Goal: Information Seeking & Learning: Learn about a topic

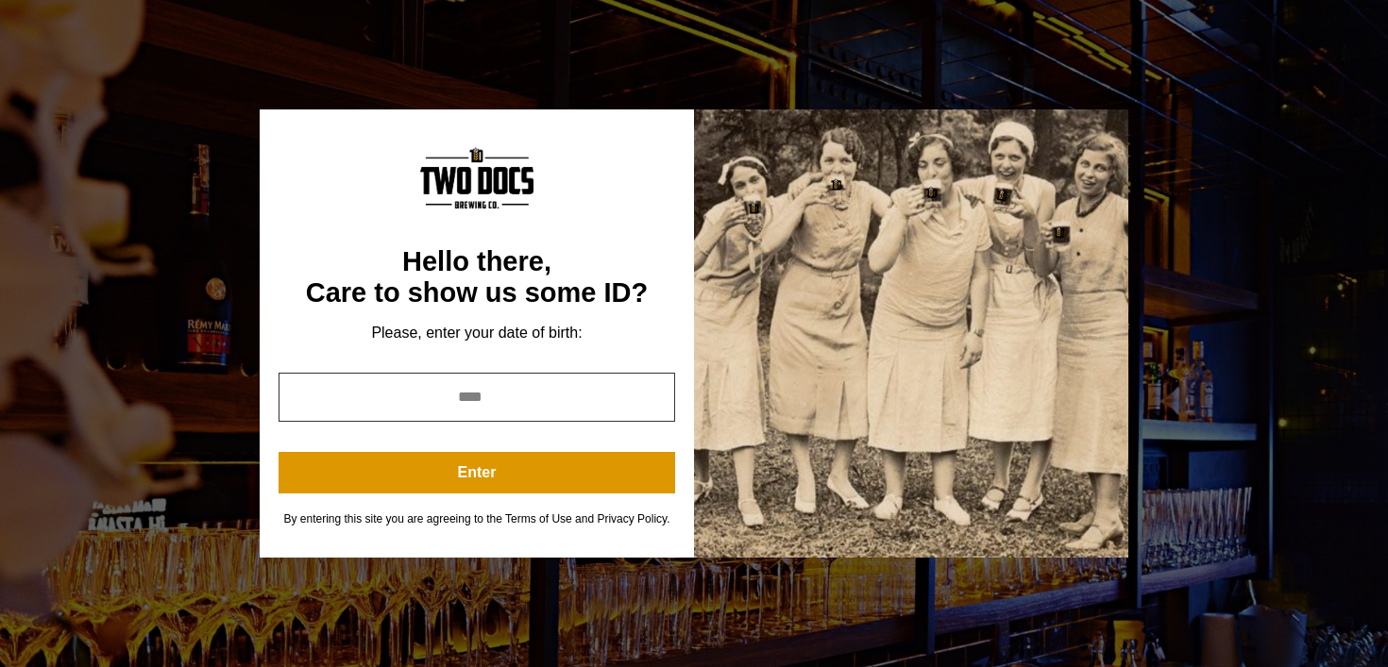
click at [538, 397] on input "year" at bounding box center [476, 397] width 396 height 49
type input "*"
type input "****"
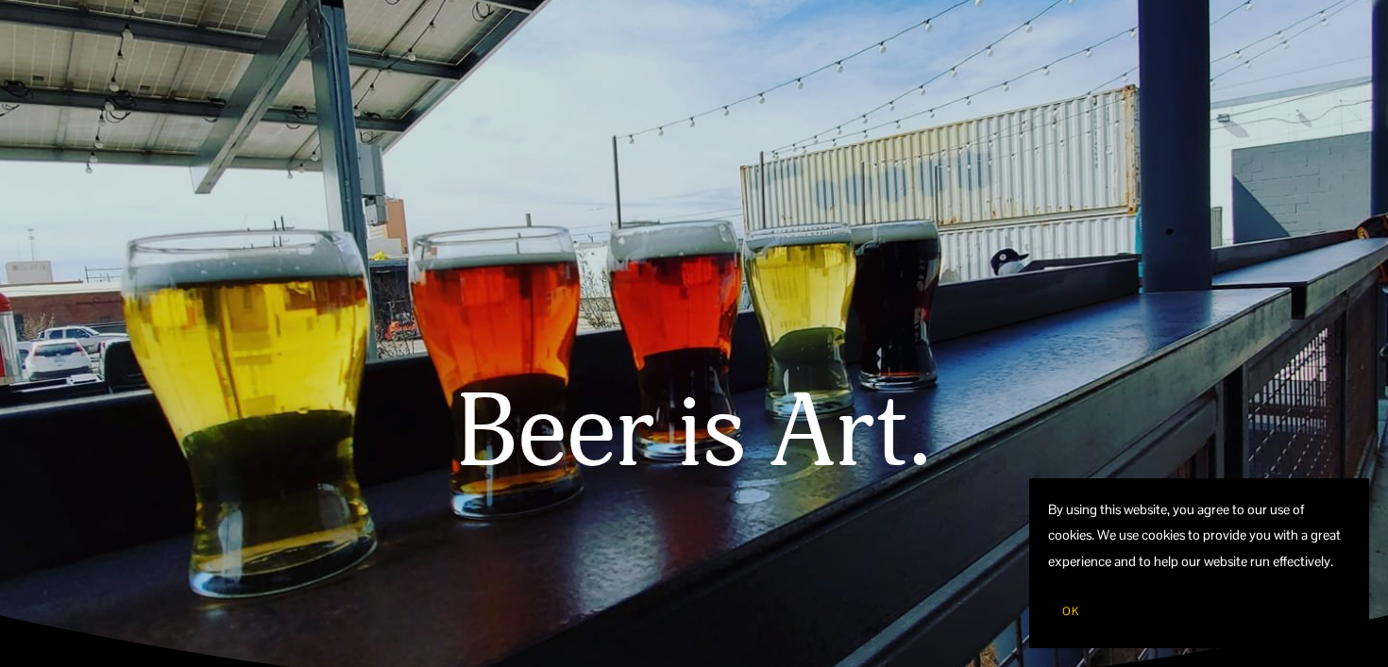
scroll to position [32, 0]
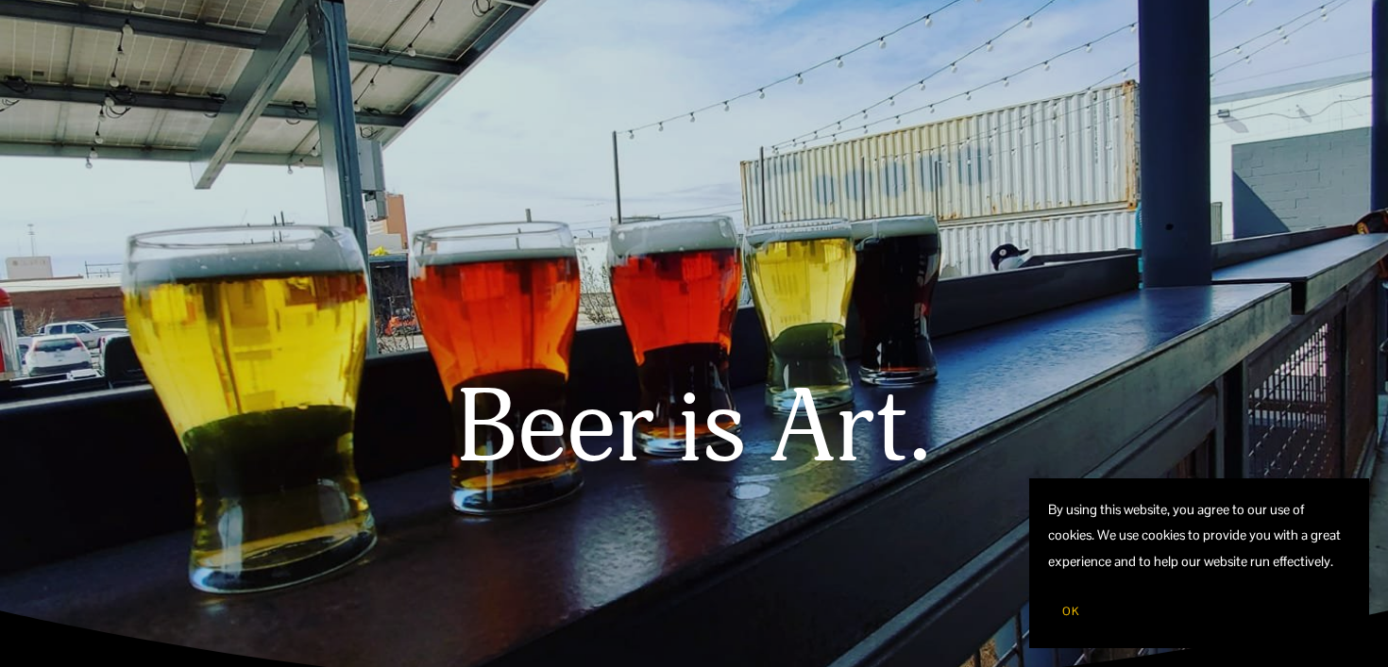
click at [1071, 614] on span "OK" at bounding box center [1070, 611] width 17 height 15
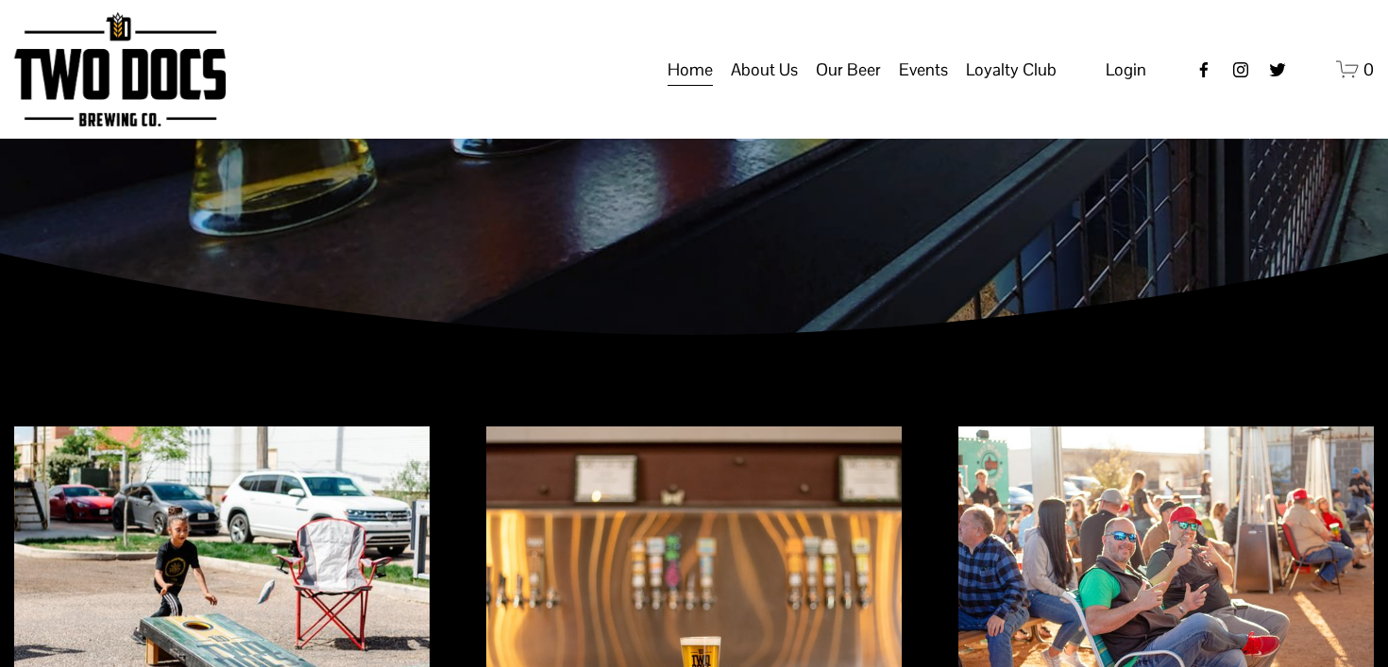
scroll to position [0, 0]
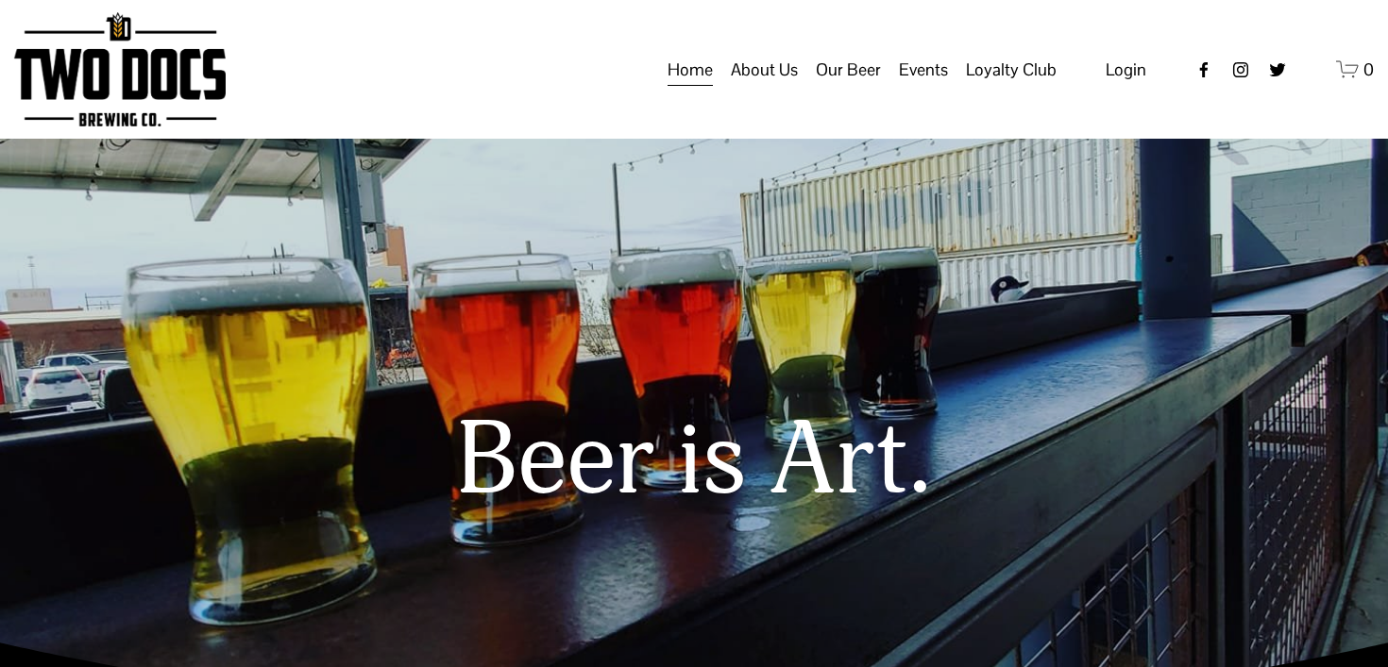
click at [0, 0] on span "Private Events" at bounding box center [0, 0] width 0 height 0
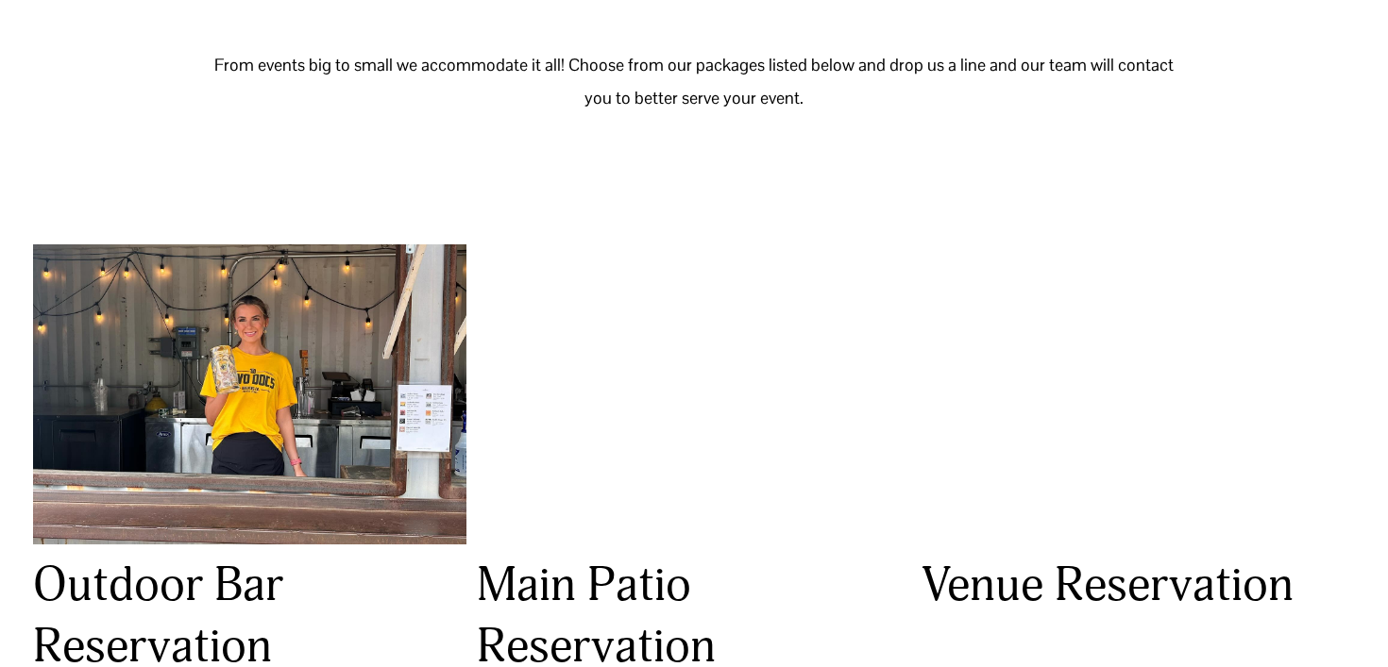
scroll to position [822, 0]
